Goal: Transaction & Acquisition: Obtain resource

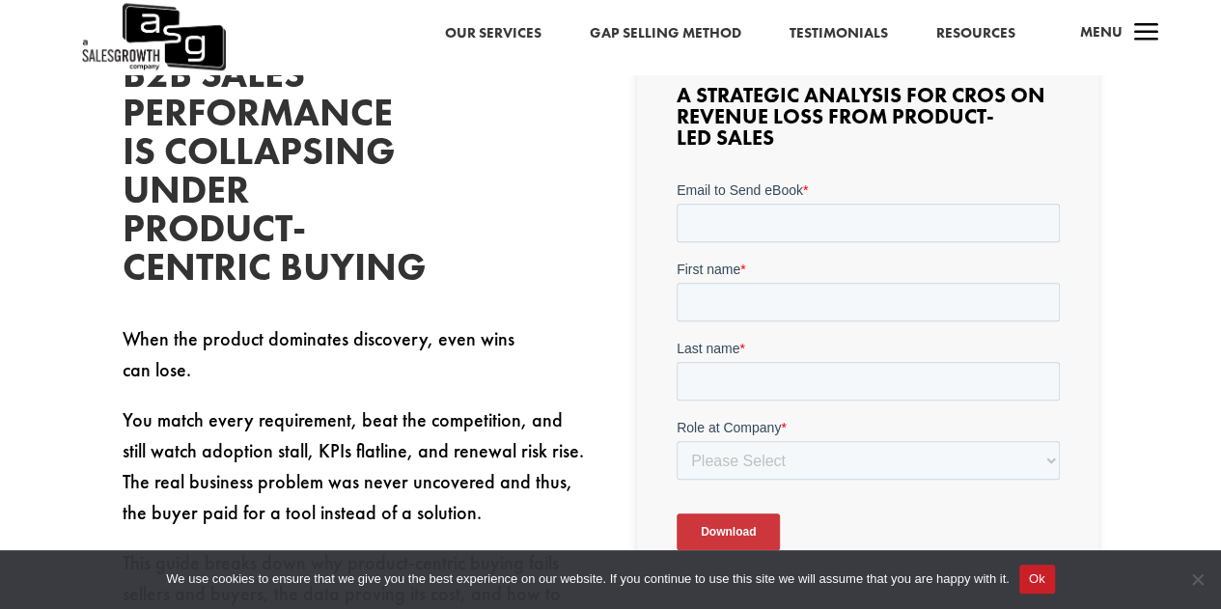
scroll to position [540, 0]
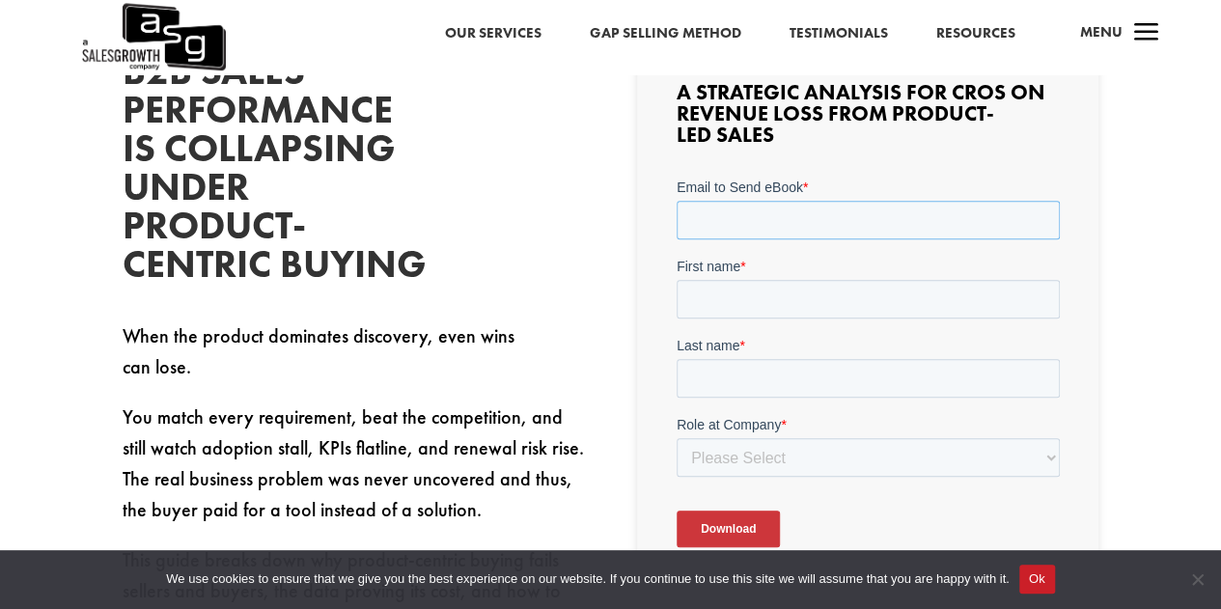
click at [784, 222] on input "Email to Send eBook *" at bounding box center [867, 219] width 383 height 39
click at [787, 289] on input "First name *" at bounding box center [867, 298] width 383 height 39
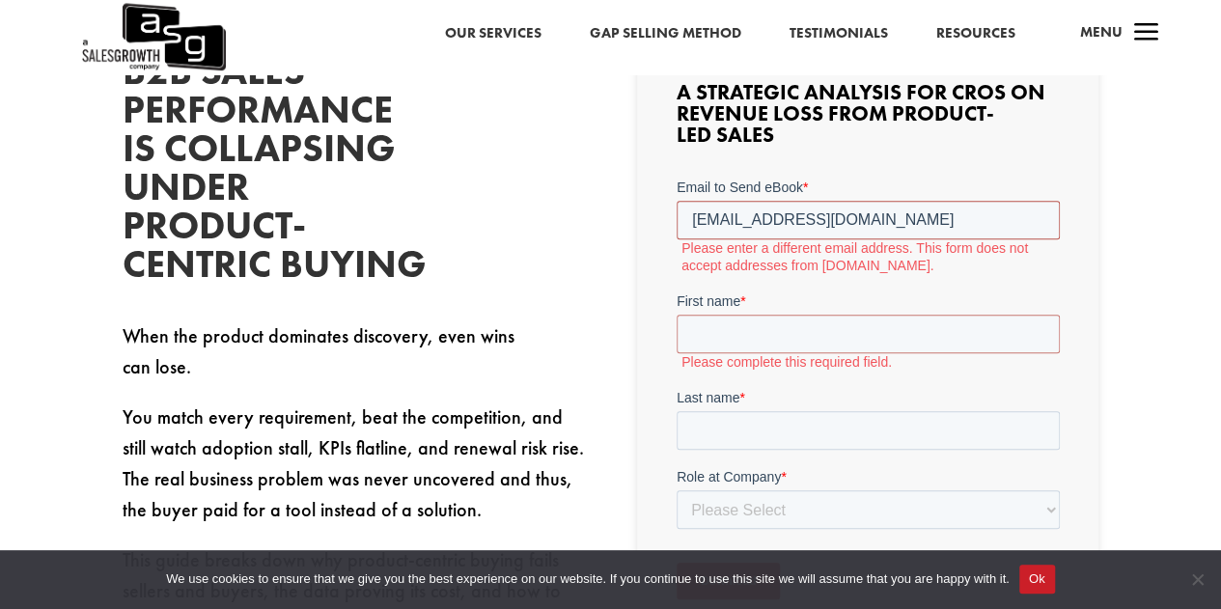
drag, startPoint x: 836, startPoint y: 217, endPoint x: 660, endPoint y: 228, distance: 176.0
click html "Email to Send eBook * [EMAIL_ADDRESS][DOMAIN_NAME] Please enter a different ema…"
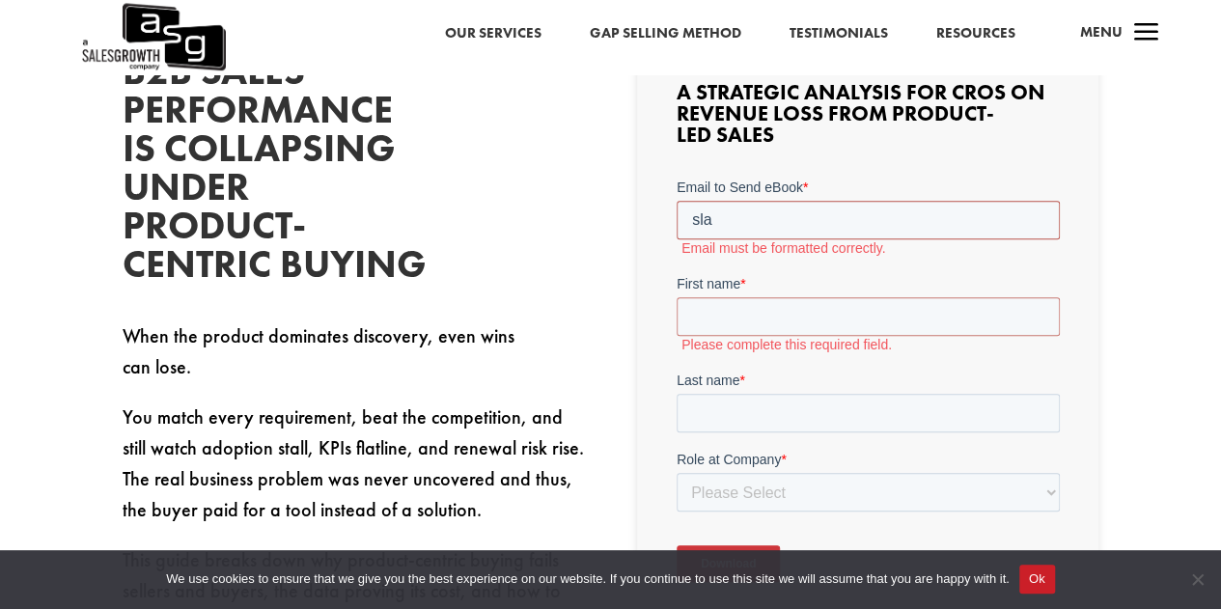
type input "[EMAIL_ADDRESS][DOMAIN_NAME]"
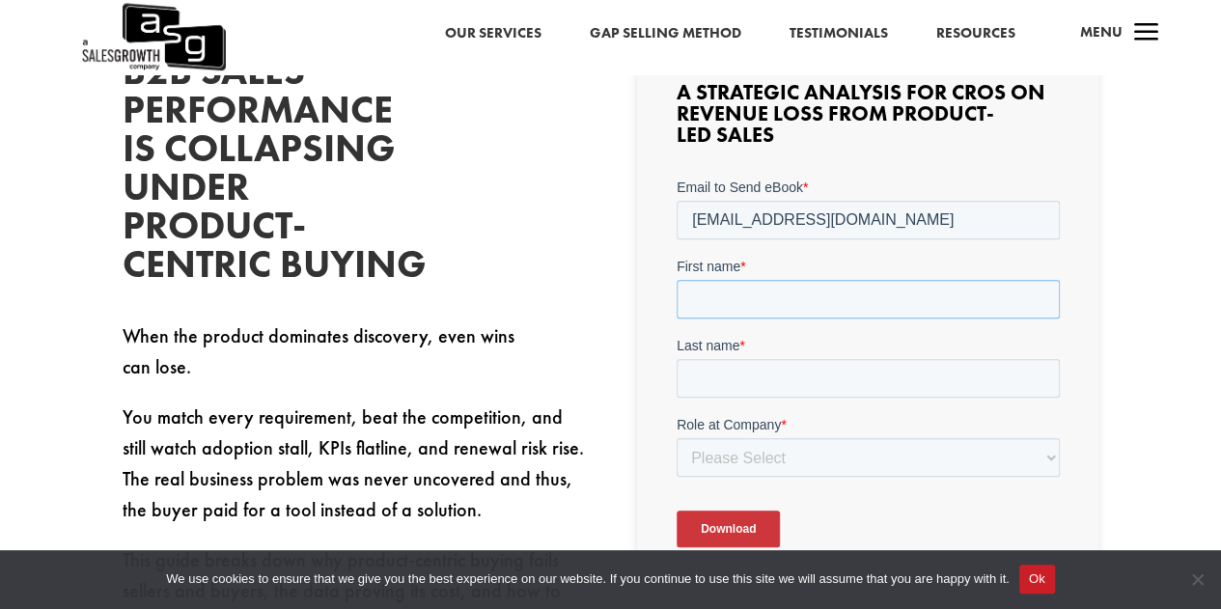
click at [780, 290] on input "First name *" at bounding box center [867, 298] width 383 height 39
type input "Sladjan"
click at [761, 364] on input "Last name *" at bounding box center [867, 377] width 383 height 39
type input "Cosic"
click at [764, 453] on select "Please Select C-Level (CRO, CSO, etc) Senior Leadership (VP of Sales, VP of Ena…" at bounding box center [867, 456] width 383 height 39
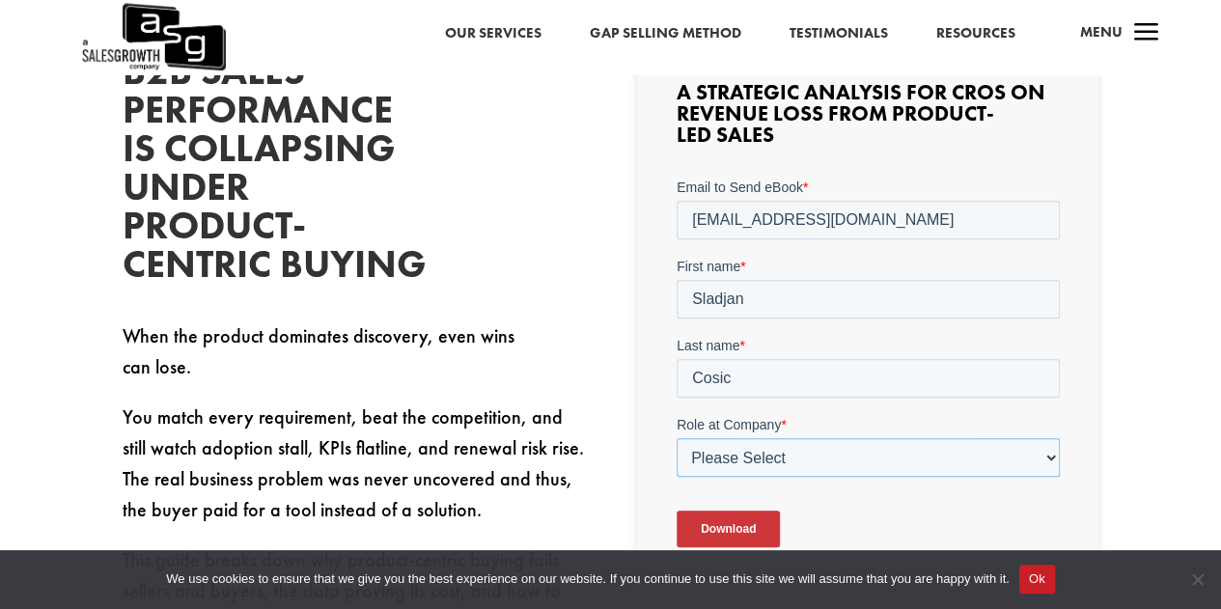
select select "Director/Manager (Sales Director, Regional Sales Manager, etc)"
click at [676, 437] on select "Please Select C-Level (CRO, CSO, etc) Senior Leadership (VP of Sales, VP of Ena…" at bounding box center [867, 456] width 383 height 39
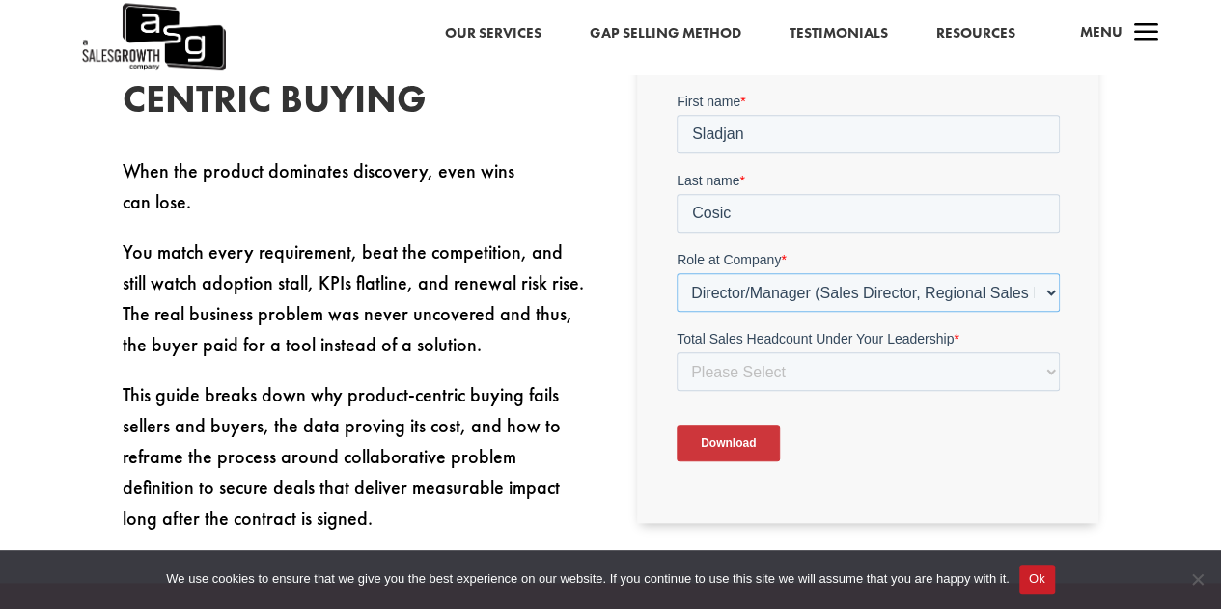
scroll to position [710, 0]
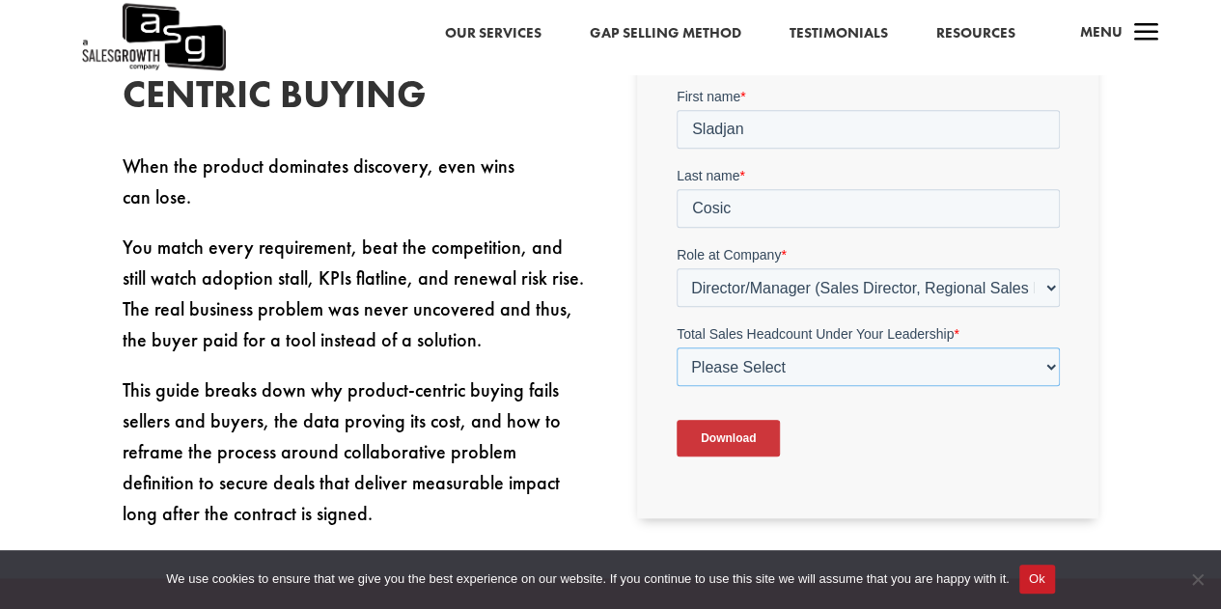
click at [963, 365] on select "Please Select Just Me 1-9 [PHONE_NUMBER] [PHONE_NUMBER]+" at bounding box center [867, 365] width 383 height 39
select select "1-9"
click at [676, 346] on select "Please Select Just Me 1-9 [PHONE_NUMBER] [PHONE_NUMBER]+" at bounding box center [867, 365] width 383 height 39
click at [763, 439] on input "Download" at bounding box center [727, 437] width 103 height 37
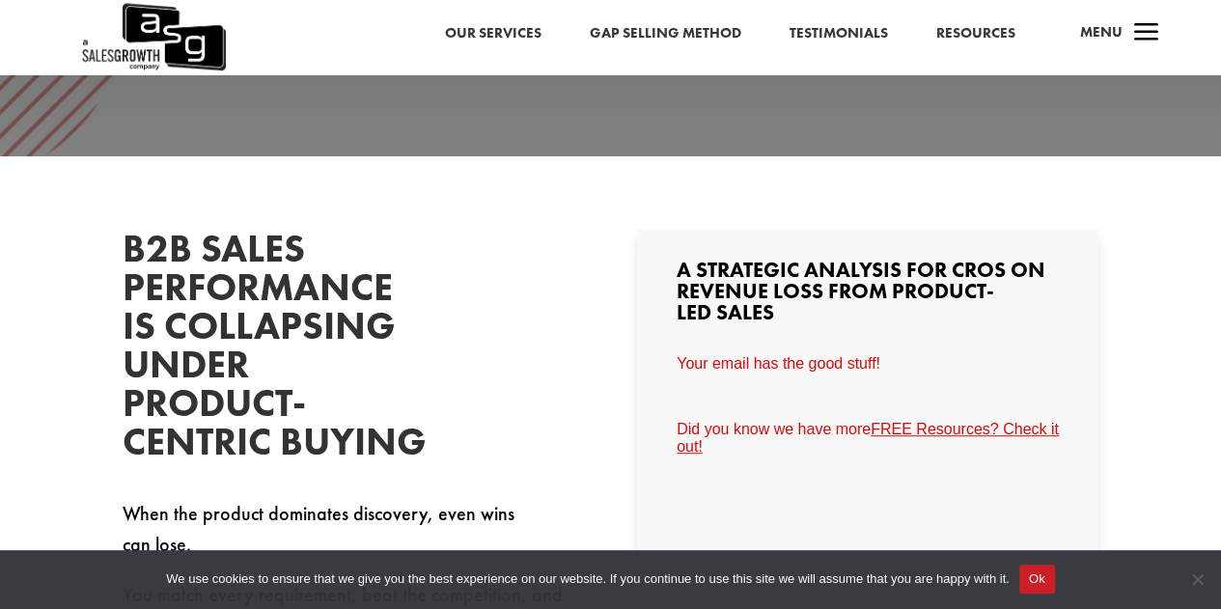
scroll to position [324, 0]
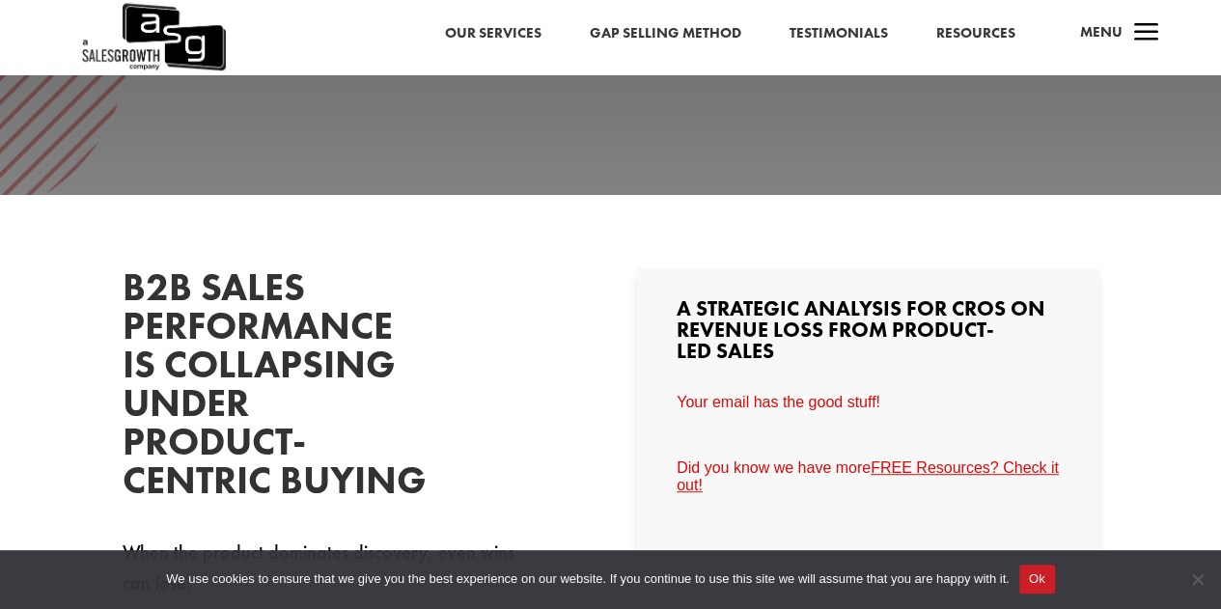
click at [1028, 588] on button "Ok" at bounding box center [1037, 579] width 36 height 29
